Goal: Transaction & Acquisition: Obtain resource

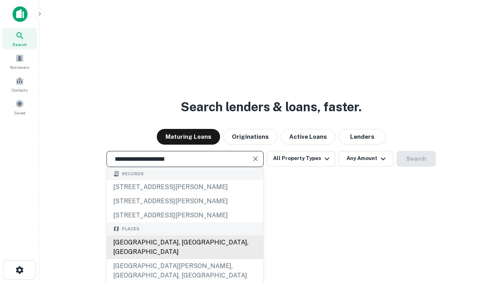
click at [185, 259] on div "Santa Monica, CA, USA" at bounding box center [185, 248] width 157 height 24
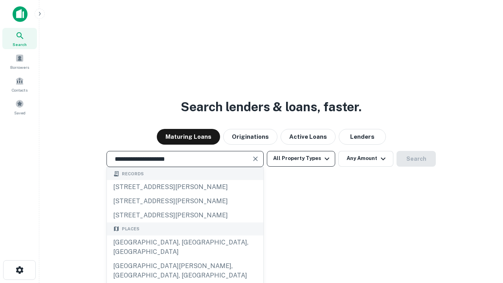
type input "**********"
click at [301, 158] on button "All Property Types" at bounding box center [301, 159] width 68 height 16
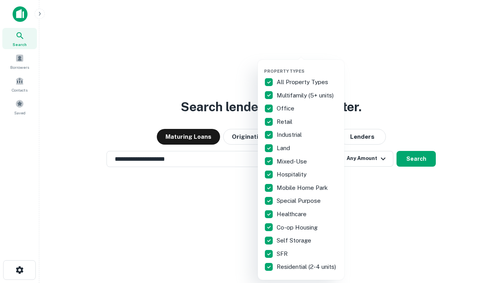
click at [308, 66] on button "button" at bounding box center [307, 66] width 87 height 0
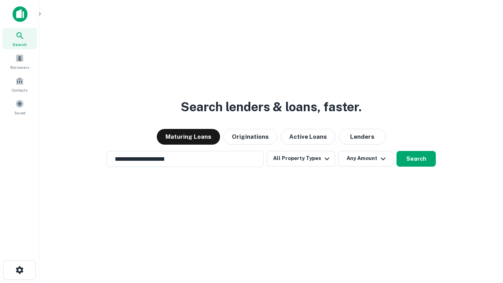
scroll to position [12, 0]
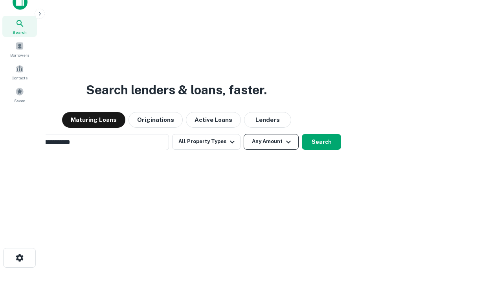
click at [244, 134] on button "Any Amount" at bounding box center [271, 142] width 55 height 16
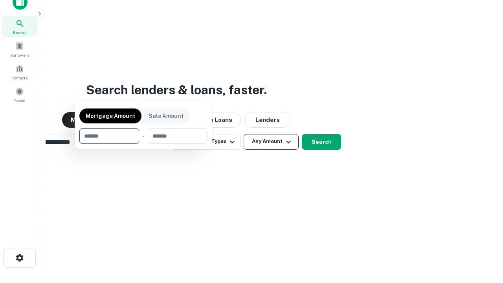
scroll to position [13, 0]
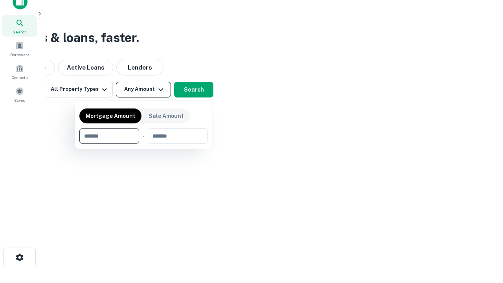
type input "*******"
click at [144, 144] on button "button" at bounding box center [143, 144] width 128 height 0
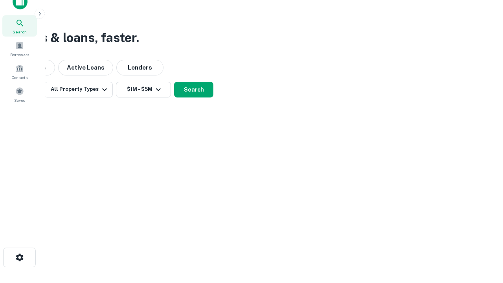
scroll to position [5, 145]
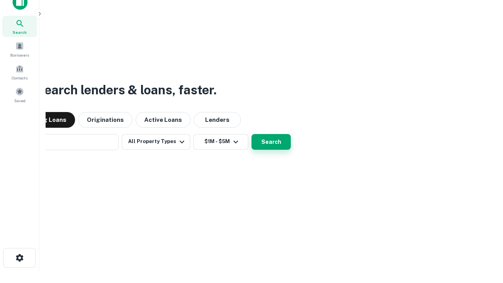
click at [252, 134] on button "Search" at bounding box center [271, 142] width 39 height 16
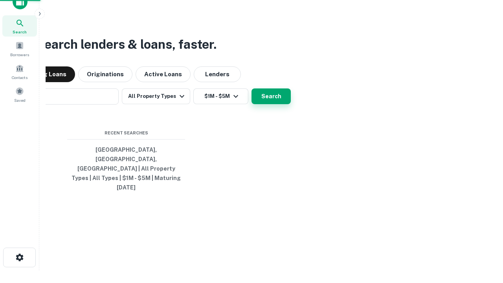
scroll to position [21, 223]
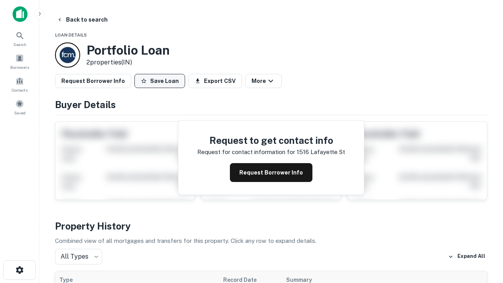
click at [160, 81] on button "Save Loan" at bounding box center [160, 81] width 51 height 14
